Goal: Transaction & Acquisition: Purchase product/service

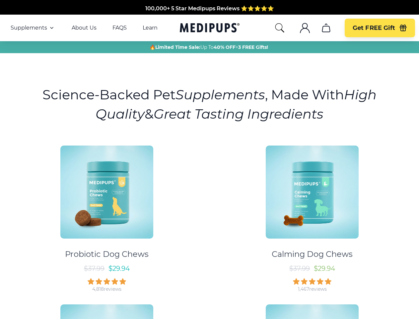
click at [209, 159] on div "Probiotic Dog Chews $ 37.99 $ 29.94 4,818 reviews Calming Dog Chews $ 37.99 $ 2…" at bounding box center [209, 294] width 411 height 311
click at [33, 28] on span "Supplements" at bounding box center [29, 28] width 37 height 7
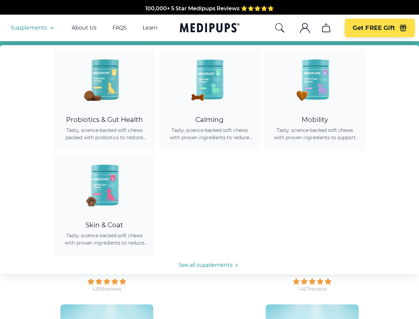
click at [51, 28] on icon "button" at bounding box center [52, 28] width 8 height 8
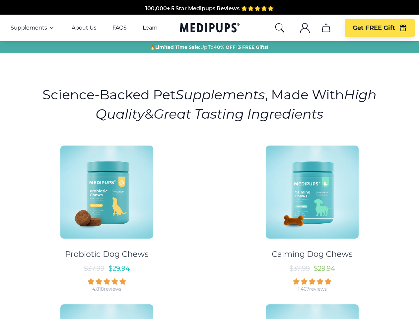
click at [279, 28] on icon "search" at bounding box center [279, 28] width 11 height 11
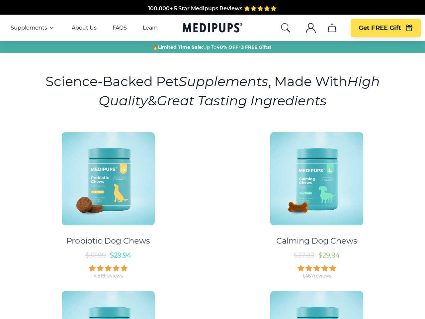
click at [305, 28] on icon ".cls-1{fill:none;stroke:currentColor;stroke-miterlimit:10;stroke-width:1.5px;}" at bounding box center [310, 28] width 11 height 11
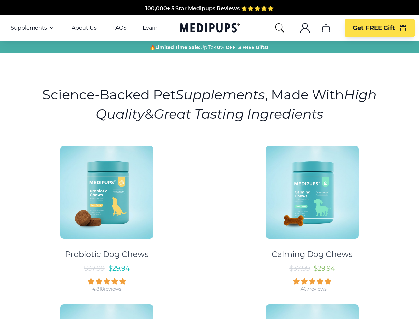
click at [305, 28] on icon ".cls-1{fill:none;stroke:currentColor;stroke-miterlimit:10;stroke-width:1.5px;}" at bounding box center [305, 28] width 11 height 11
click at [326, 28] on icon "cart" at bounding box center [326, 28] width 11 height 11
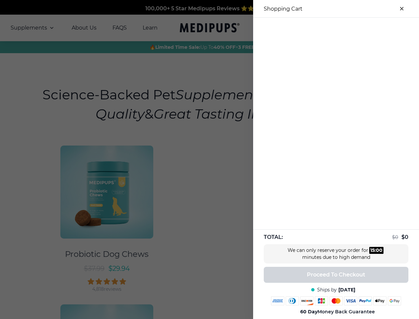
click at [326, 28] on div at bounding box center [336, 23] width 166 height 11
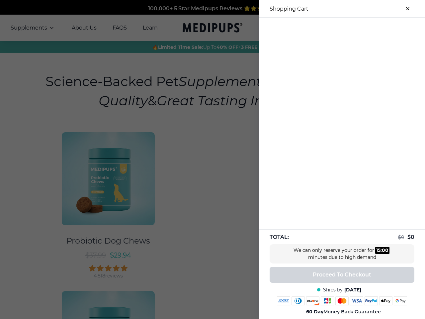
click at [380, 28] on div at bounding box center [342, 23] width 166 height 11
